Goal: Task Accomplishment & Management: Complete application form

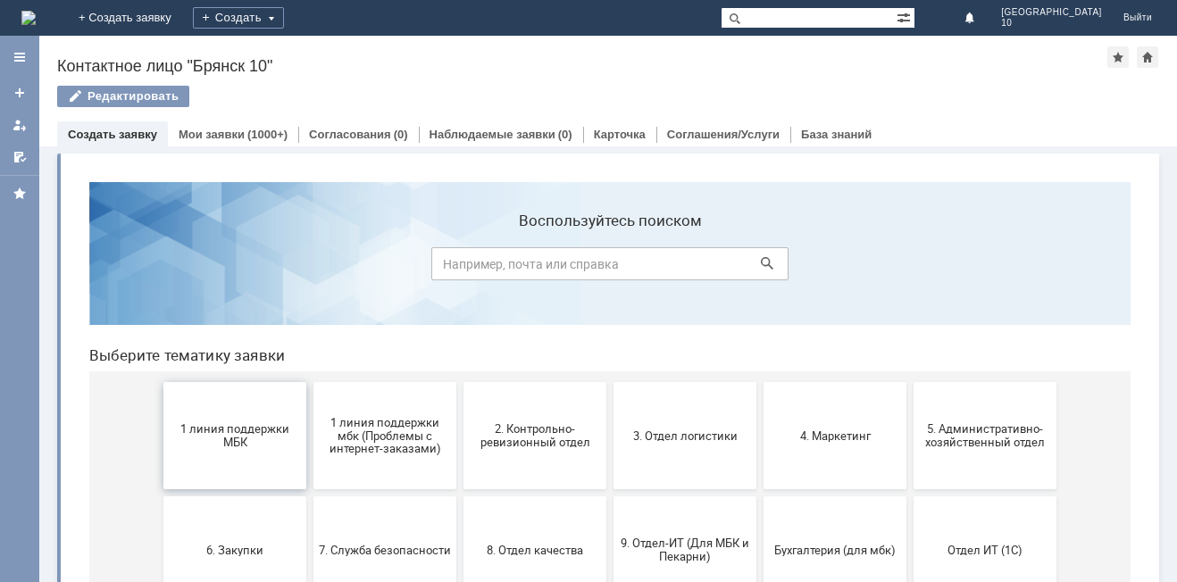
click at [248, 438] on span "1 линия поддержки МБК" at bounding box center [235, 436] width 132 height 27
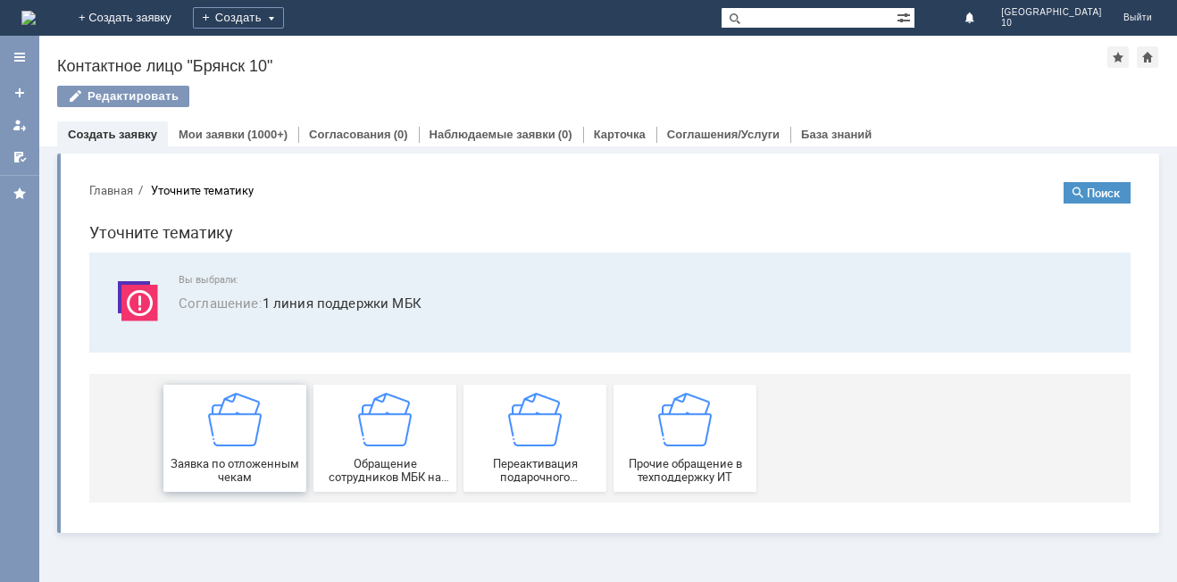
click at [247, 438] on img at bounding box center [235, 420] width 54 height 54
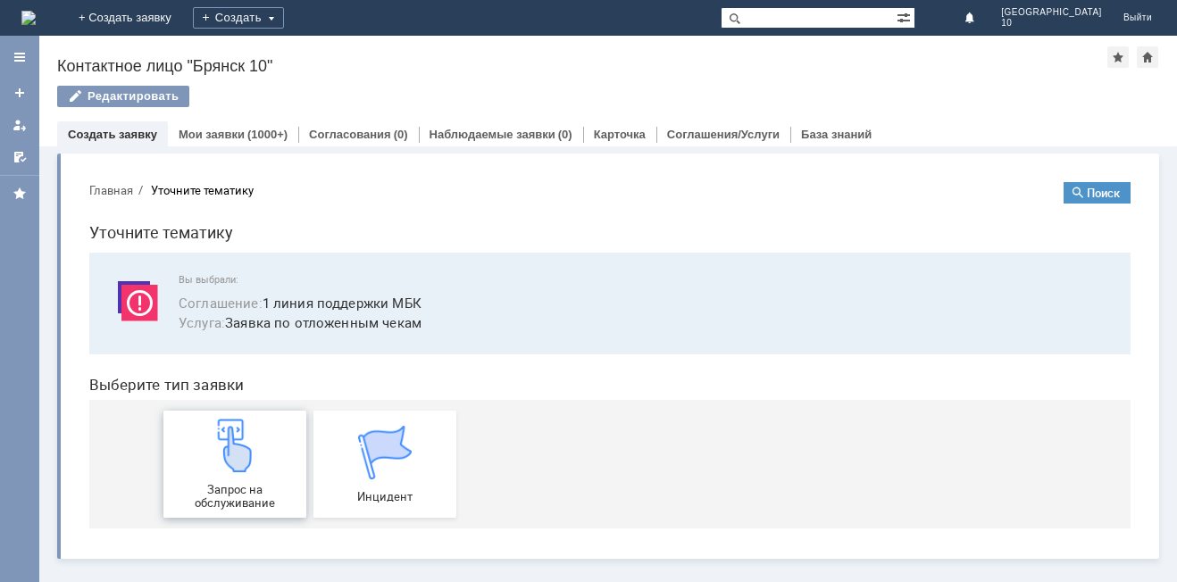
click at [253, 456] on img at bounding box center [235, 446] width 54 height 54
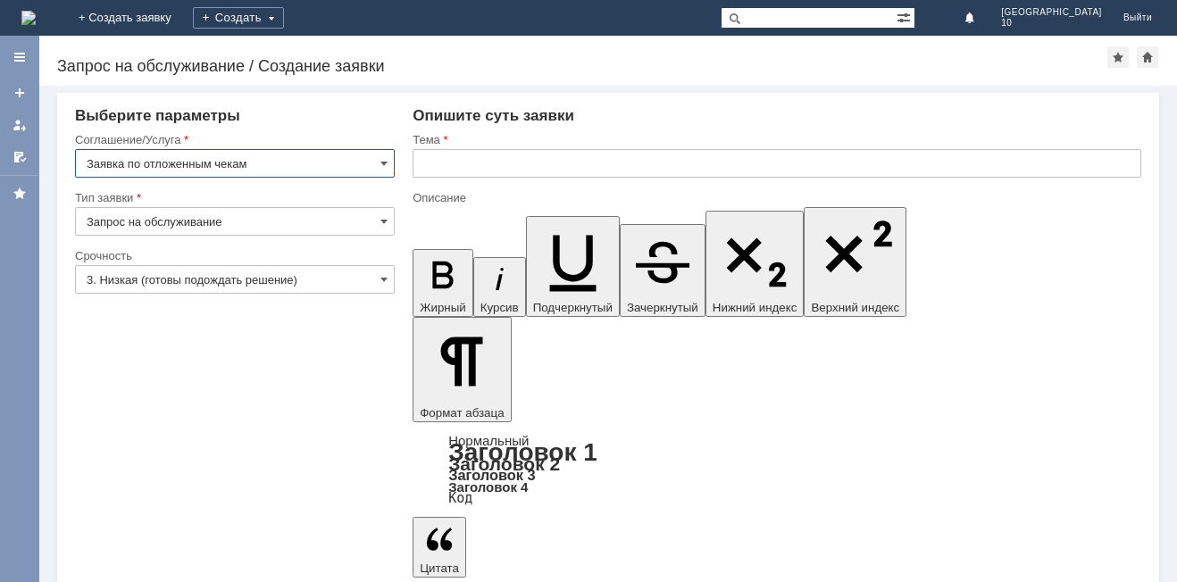
click at [430, 161] on input "text" at bounding box center [777, 163] width 729 height 29
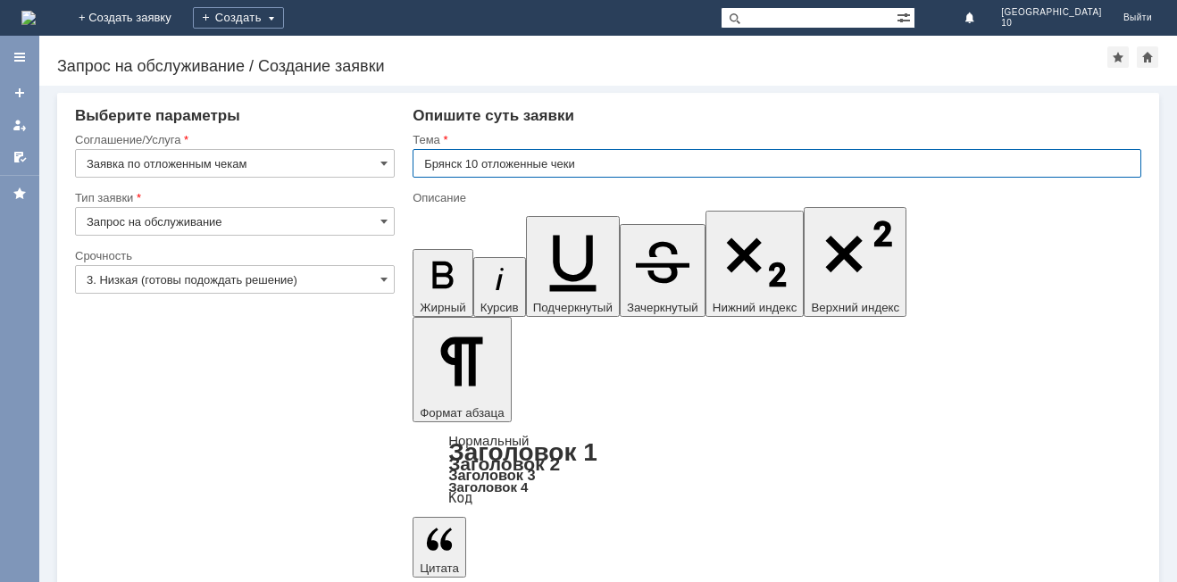
type input "Брянск 10 отложенные чеки"
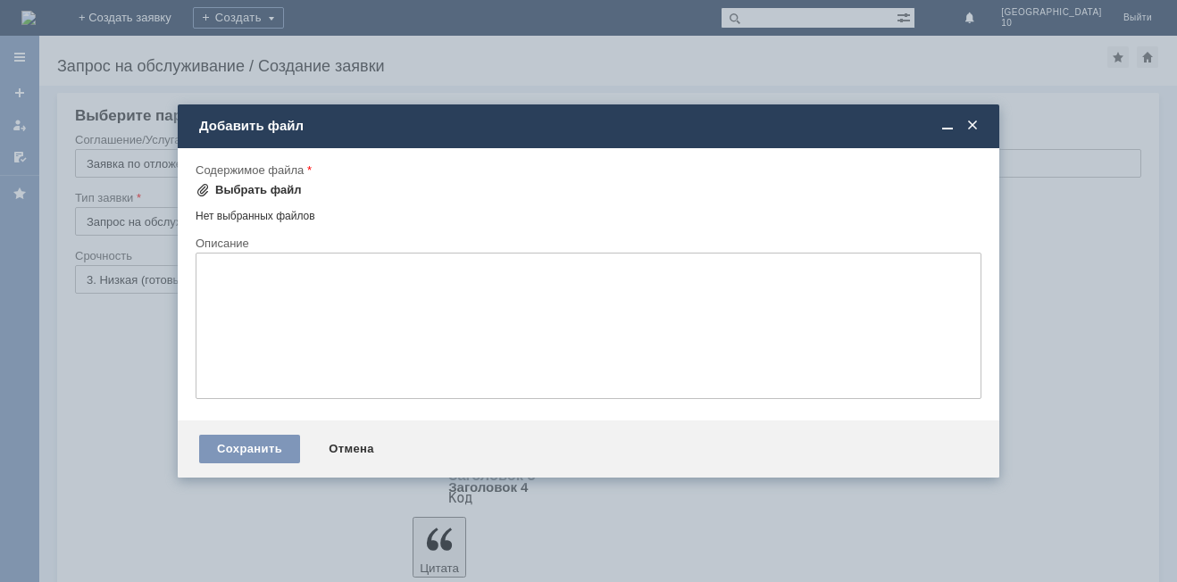
click at [203, 193] on span at bounding box center [203, 190] width 14 height 14
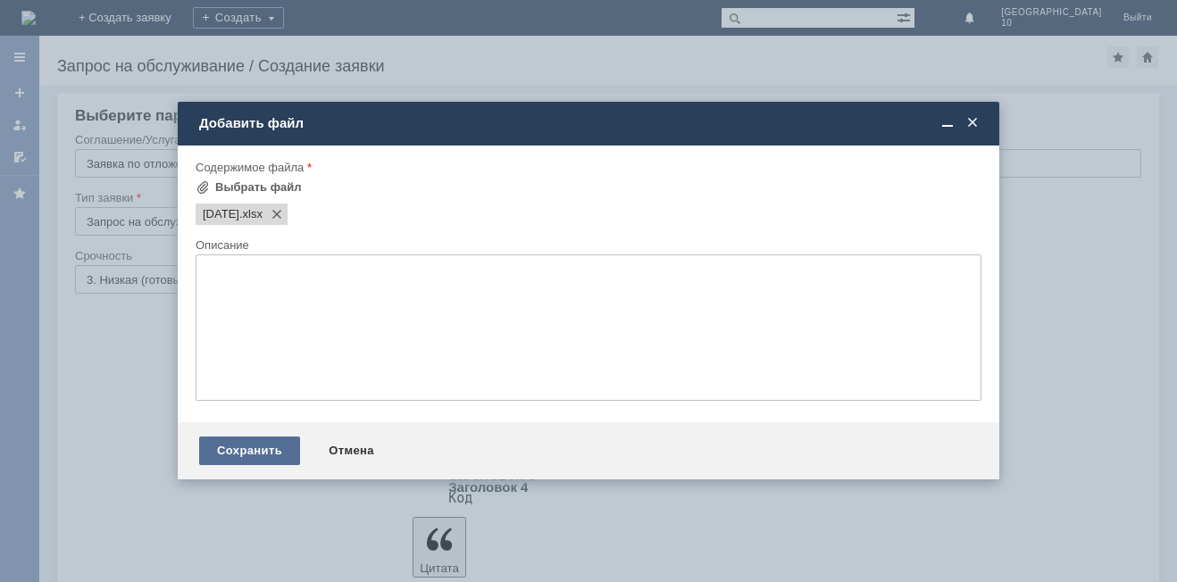
click at [249, 447] on div "Сохранить" at bounding box center [249, 451] width 101 height 29
